Goal: Transaction & Acquisition: Obtain resource

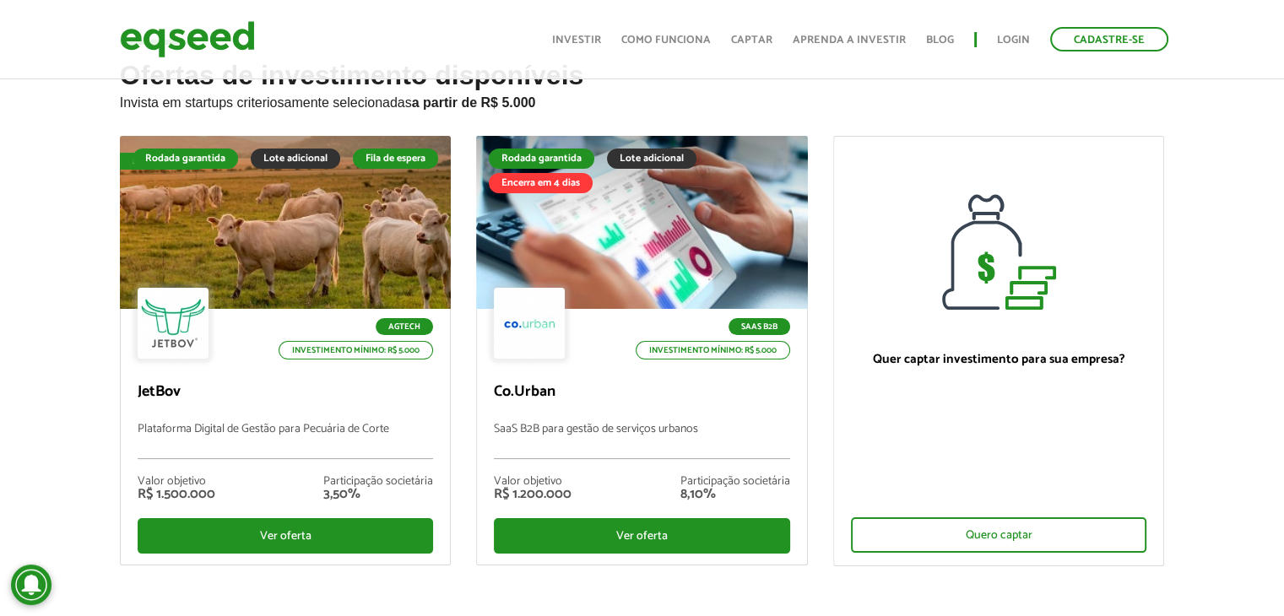
scroll to position [68, 0]
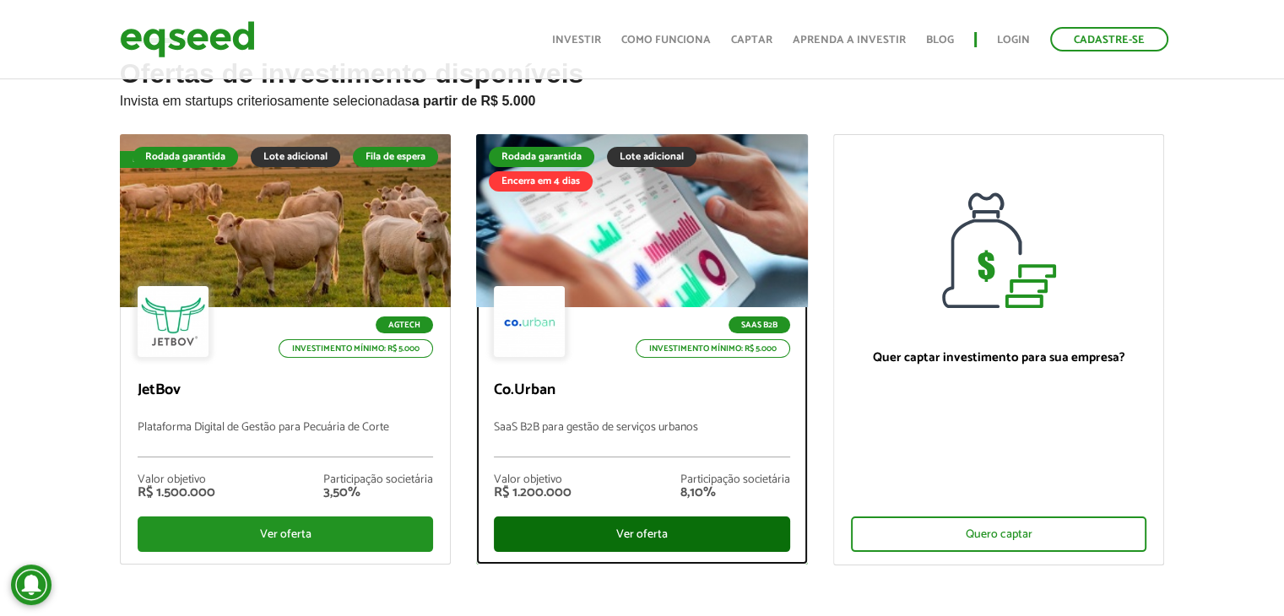
click at [603, 531] on div "Ver oferta" at bounding box center [642, 533] width 296 height 35
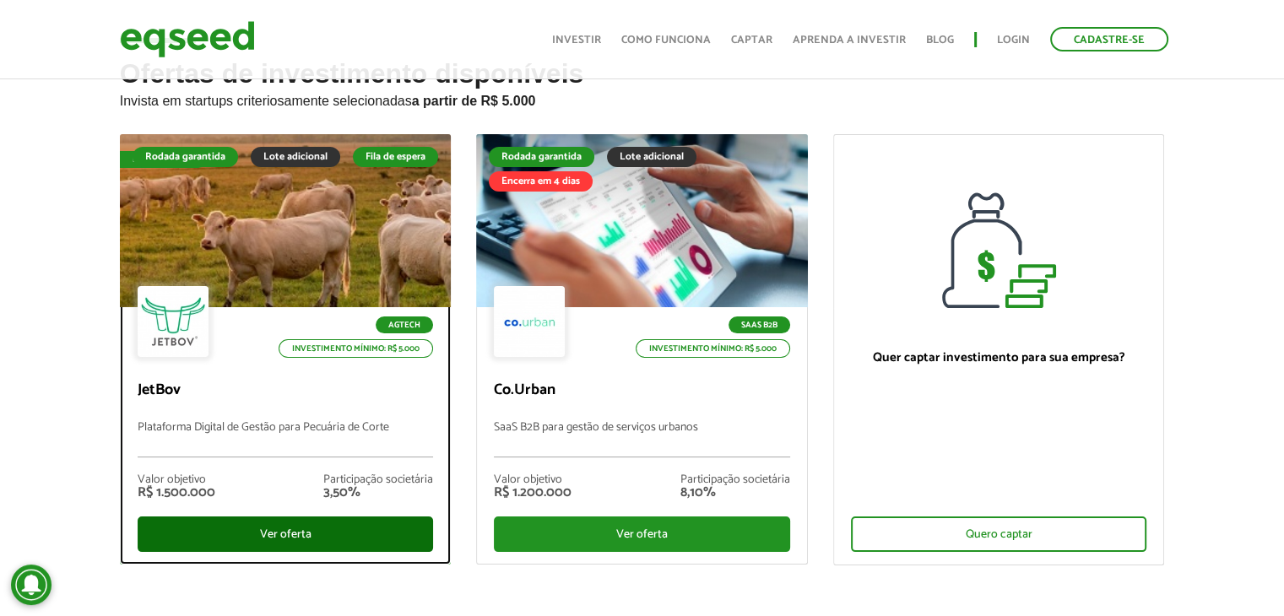
click at [209, 521] on div "Ver oferta" at bounding box center [286, 533] width 296 height 35
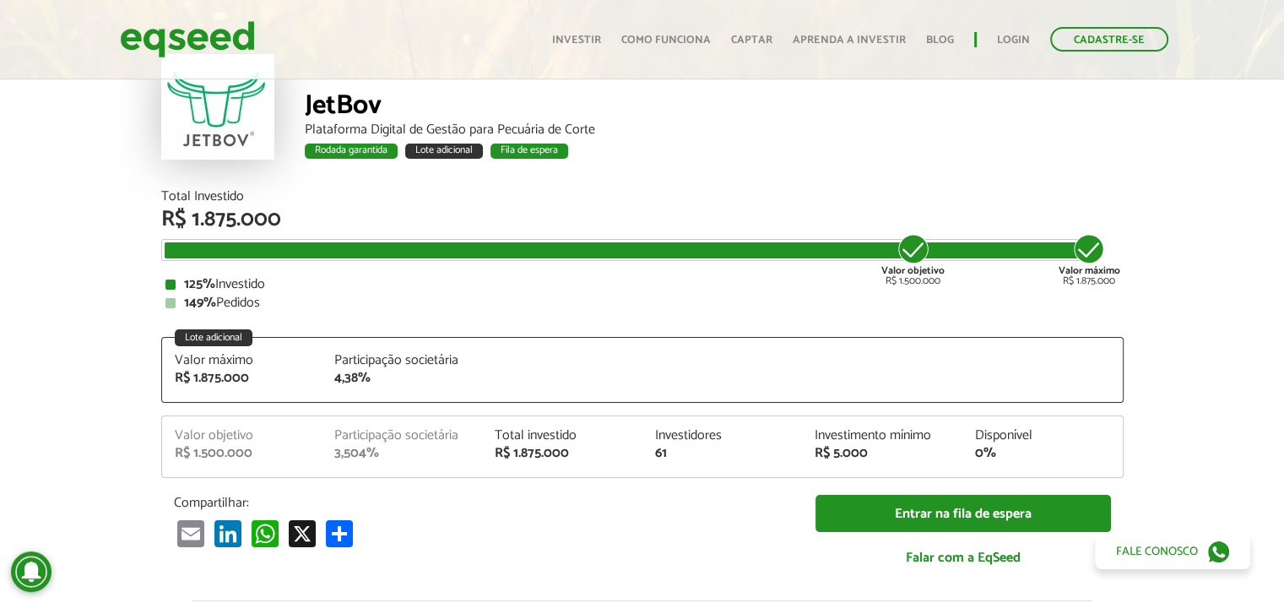
scroll to position [76, 0]
